Goal: Check status: Check status

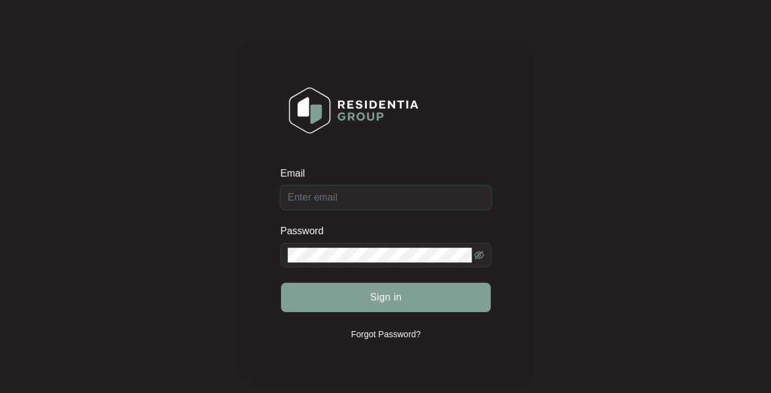
type input "[EMAIL_ADDRESS][DOMAIN_NAME]"
click at [390, 298] on span "Sign in" at bounding box center [386, 297] width 32 height 15
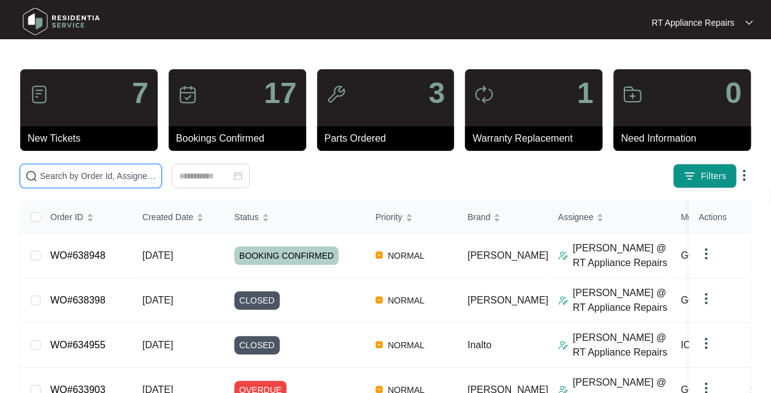
click at [107, 180] on input "text" at bounding box center [98, 175] width 116 height 13
click at [90, 175] on input "text" at bounding box center [98, 175] width 116 height 13
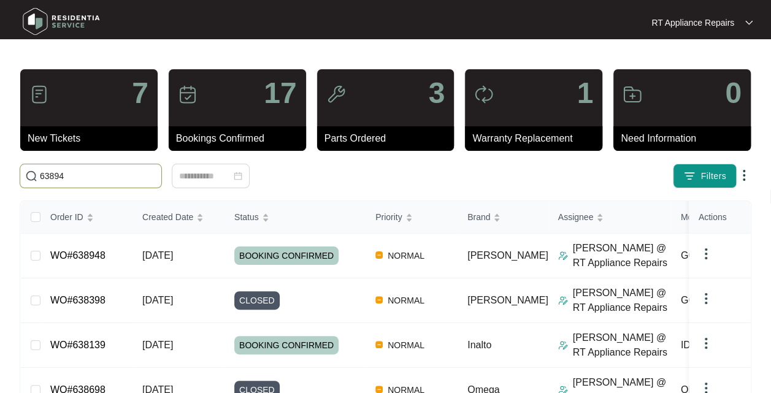
type input "638948"
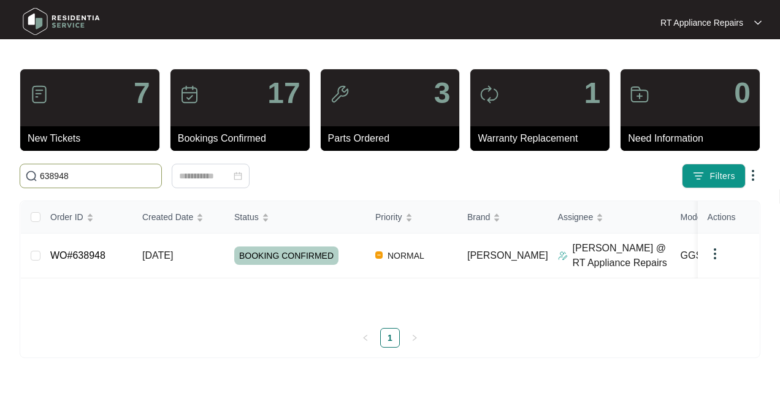
click at [265, 256] on span "BOOKING CONFIRMED" at bounding box center [286, 255] width 104 height 18
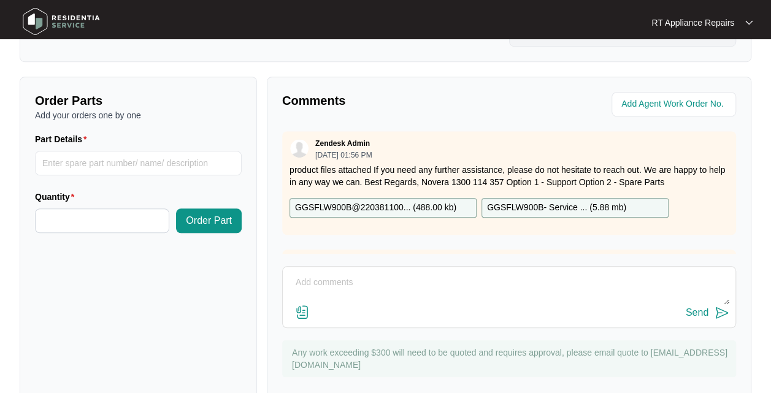
scroll to position [425, 0]
click at [411, 208] on p "GGSFLW900B@220381100... ( 488.00 kb )" at bounding box center [375, 208] width 161 height 13
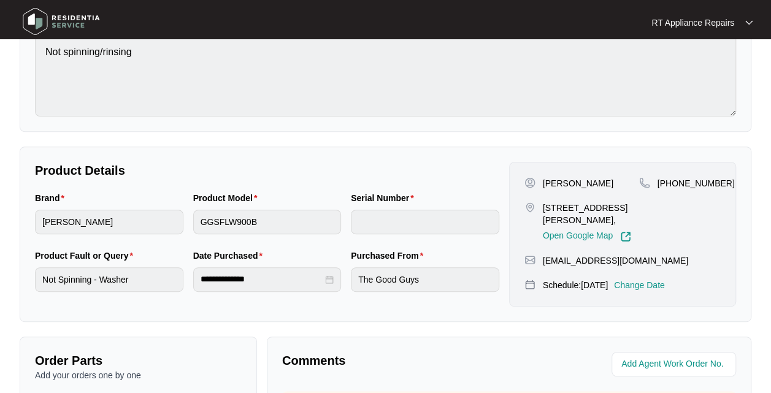
scroll to position [164, 0]
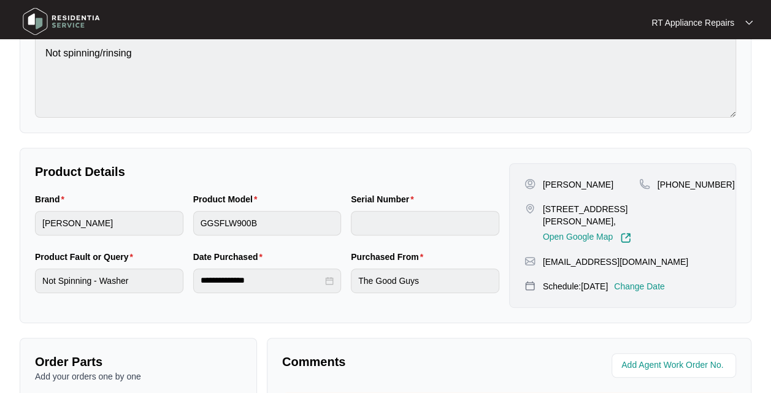
click at [709, 23] on p "RT Appliance Repairs" at bounding box center [692, 23] width 83 height 12
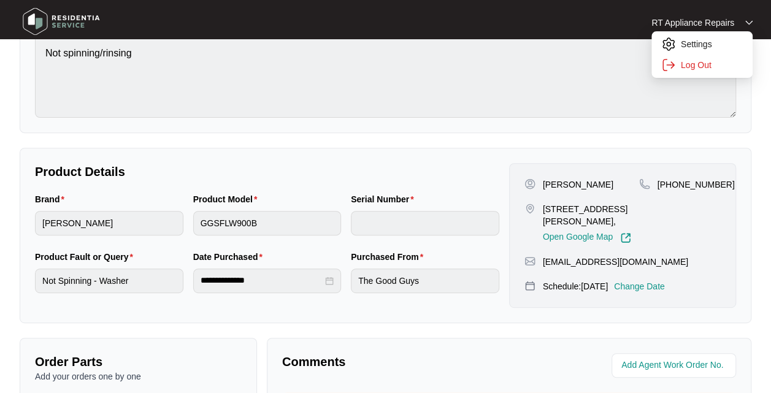
click at [704, 66] on p "Log Out" at bounding box center [711, 65] width 62 height 12
